Goal: Task Accomplishment & Management: Manage account settings

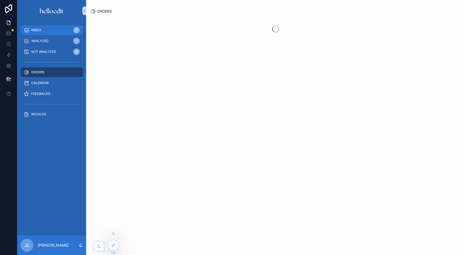
click at [37, 30] on span "INBOX" at bounding box center [36, 30] width 10 height 4
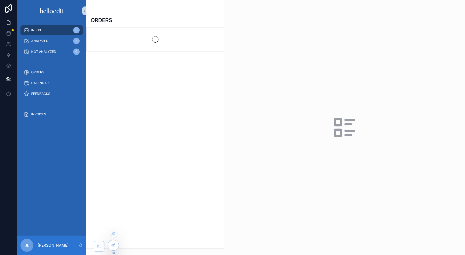
click at [113, 246] on icon at bounding box center [113, 245] width 4 height 4
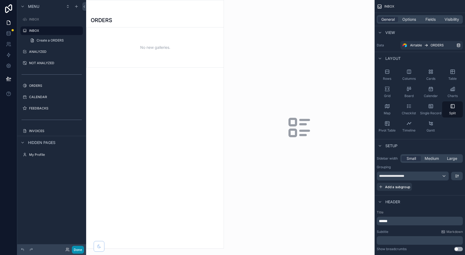
click at [81, 250] on button "Done" at bounding box center [78, 249] width 12 height 8
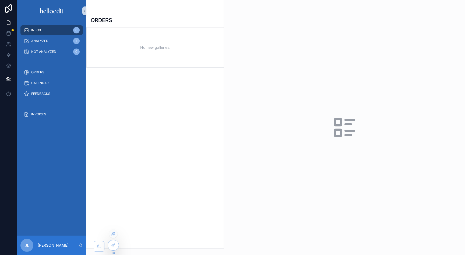
click at [114, 232] on icon at bounding box center [114, 232] width 1 height 1
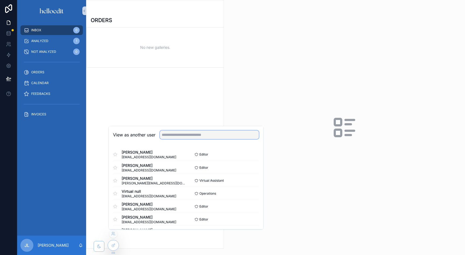
click at [177, 134] on input "text" at bounding box center [209, 134] width 99 height 9
click at [143, 155] on span "[EMAIL_ADDRESS][DOMAIN_NAME]" at bounding box center [149, 157] width 55 height 4
click at [131, 157] on span "[EMAIL_ADDRESS][DOMAIN_NAME]" at bounding box center [149, 157] width 55 height 4
click at [247, 154] on button "Select" at bounding box center [252, 154] width 14 height 8
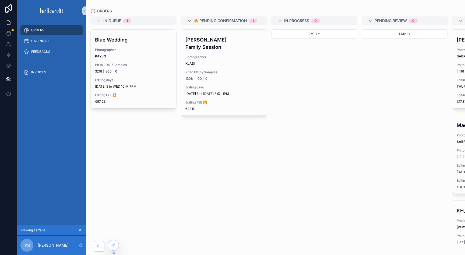
click at [204, 75] on div "[PERSON_NAME] Family Session Photographer KLADI Ph to EDIT / Samples 1306 | 100…" at bounding box center [224, 73] width 86 height 86
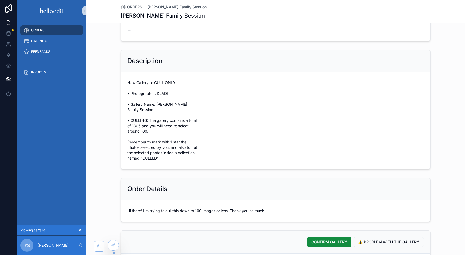
scroll to position [73, 0]
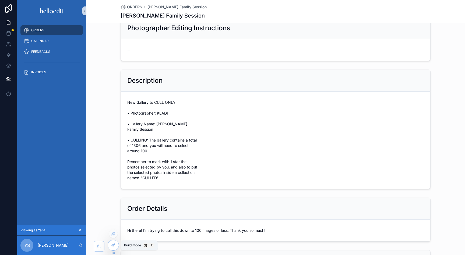
click at [115, 246] on icon at bounding box center [113, 245] width 4 height 4
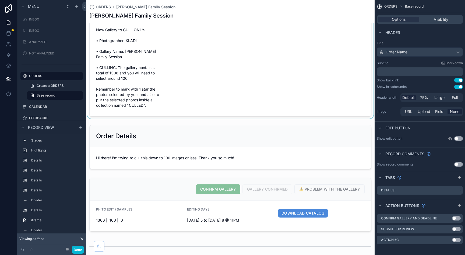
scroll to position [173, 0]
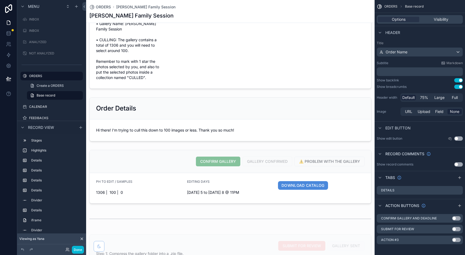
click at [387, 72] on p "﻿" at bounding box center [420, 71] width 83 height 5
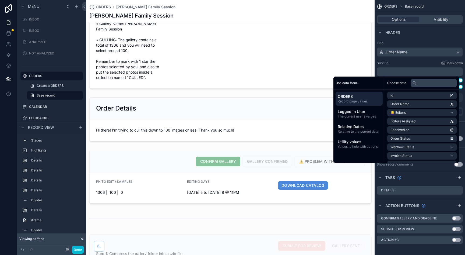
scroll to position [0, 0]
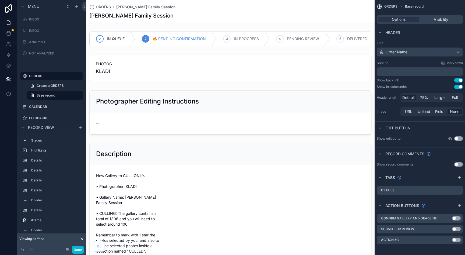
click at [437, 22] on div "Options Visibility" at bounding box center [420, 19] width 86 height 9
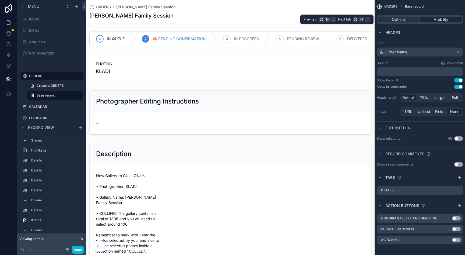
click at [437, 21] on span "Visibility" at bounding box center [441, 19] width 15 height 5
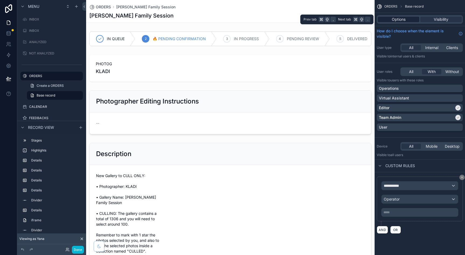
click at [405, 19] on span "Options" at bounding box center [399, 19] width 14 height 5
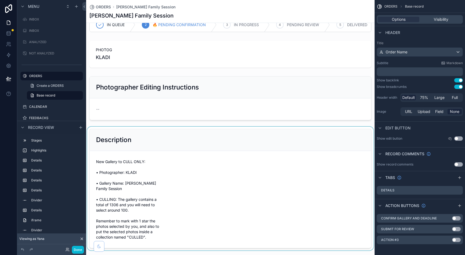
scroll to position [21, 0]
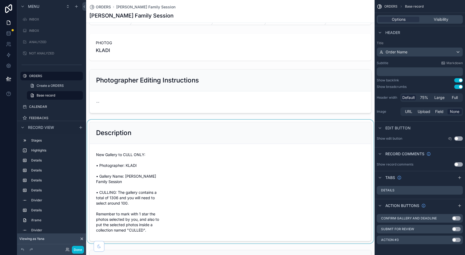
click at [255, 142] on div "scrollable content" at bounding box center [230, 182] width 289 height 124
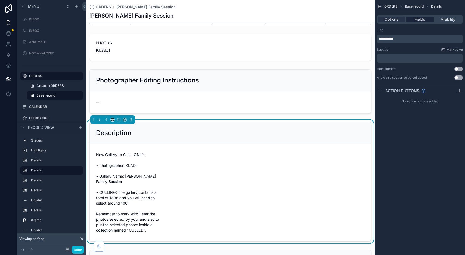
click at [420, 21] on span "Fields" at bounding box center [420, 19] width 10 height 5
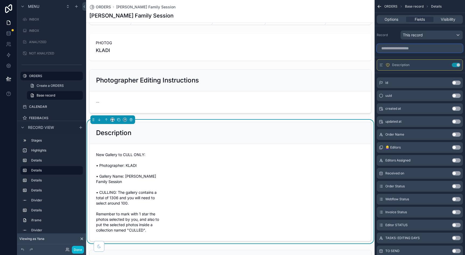
click at [396, 49] on input "scrollable content" at bounding box center [420, 48] width 86 height 9
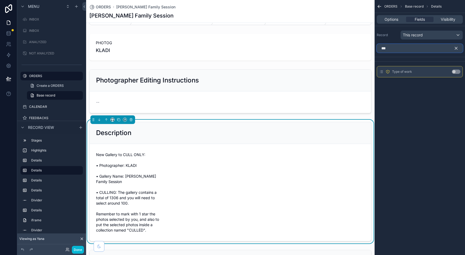
type input "***"
click at [456, 73] on button "Use setting" at bounding box center [456, 71] width 9 height 4
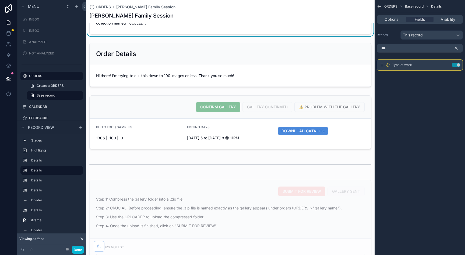
scroll to position [0, 0]
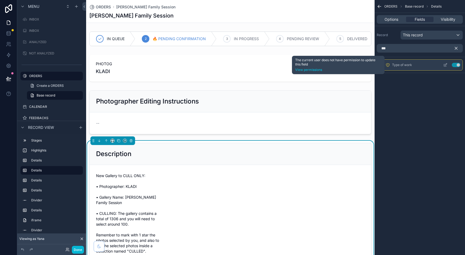
click at [388, 65] on icon "scrollable content" at bounding box center [388, 65] width 4 height 4
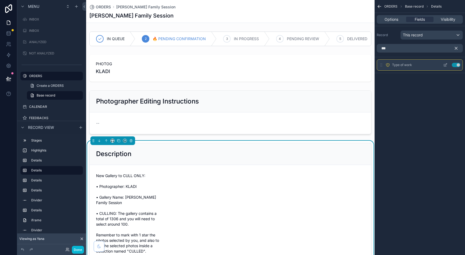
click at [445, 64] on icon "scrollable content" at bounding box center [445, 65] width 4 height 4
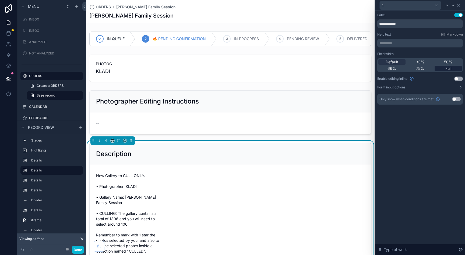
click at [450, 69] on span "Full" at bounding box center [448, 68] width 6 height 5
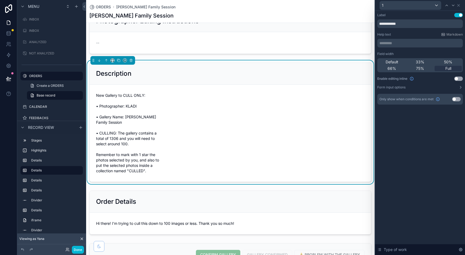
scroll to position [55, 0]
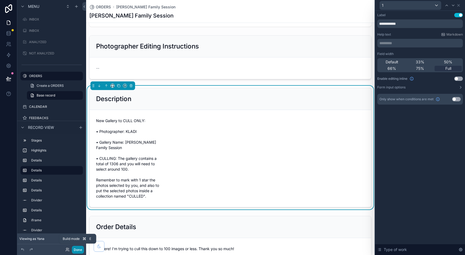
click at [78, 249] on button "Done" at bounding box center [78, 249] width 12 height 8
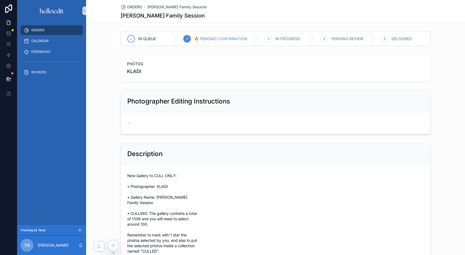
scroll to position [3, 0]
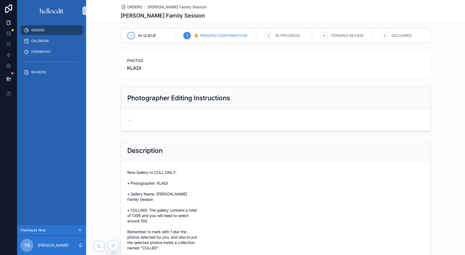
click at [80, 230] on icon "scrollable content" at bounding box center [80, 230] width 2 height 2
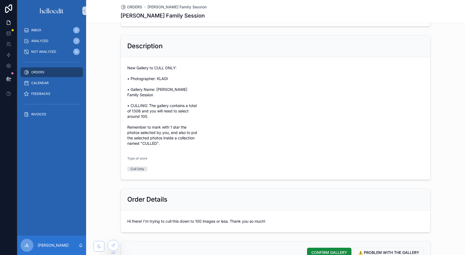
scroll to position [101, 0]
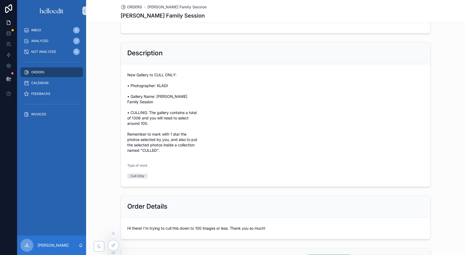
click at [115, 247] on icon at bounding box center [113, 245] width 4 height 4
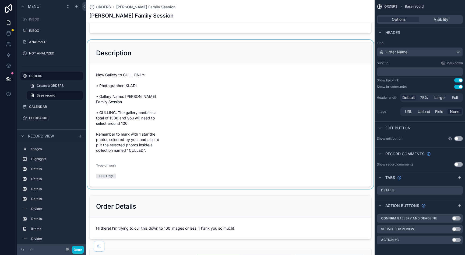
click at [281, 159] on div "scrollable content" at bounding box center [230, 114] width 289 height 149
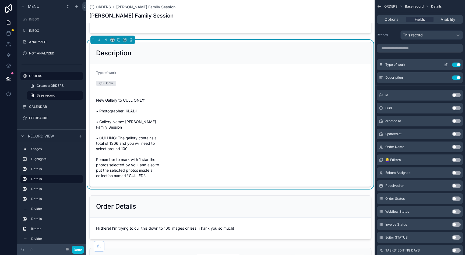
click at [447, 64] on icon "scrollable content" at bounding box center [446, 64] width 2 height 2
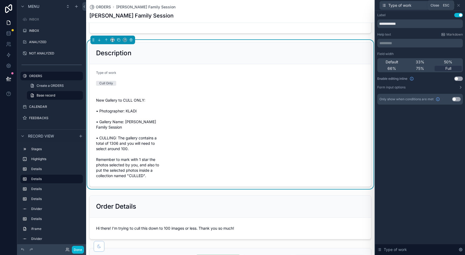
click at [461, 5] on div "Type of work" at bounding box center [420, 5] width 86 height 10
click at [459, 5] on icon at bounding box center [459, 5] width 2 height 2
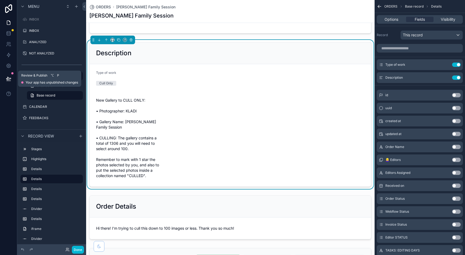
click at [7, 78] on icon at bounding box center [8, 78] width 5 height 5
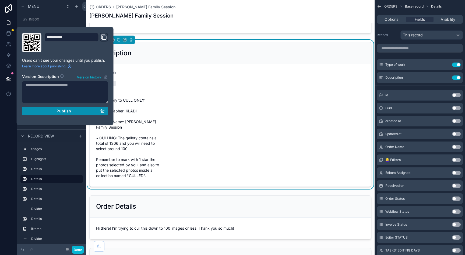
click at [52, 108] on button "Publish" at bounding box center [65, 111] width 86 height 9
